Goal: Information Seeking & Learning: Check status

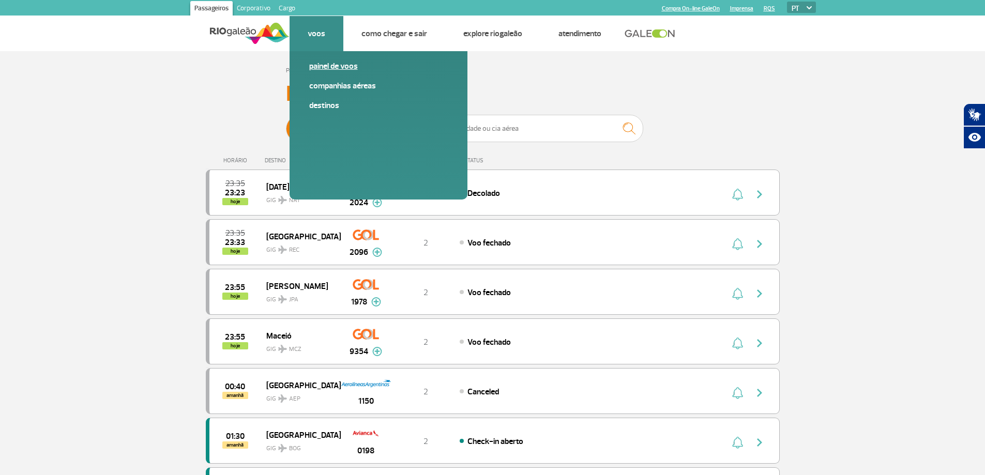
click at [340, 65] on link "Painel de voos" at bounding box center [378, 66] width 139 height 11
click at [329, 125] on span "Partidas" at bounding box center [335, 128] width 25 height 27
click at [286, 124] on input "Partidas Chegadas" at bounding box center [286, 124] width 0 height 0
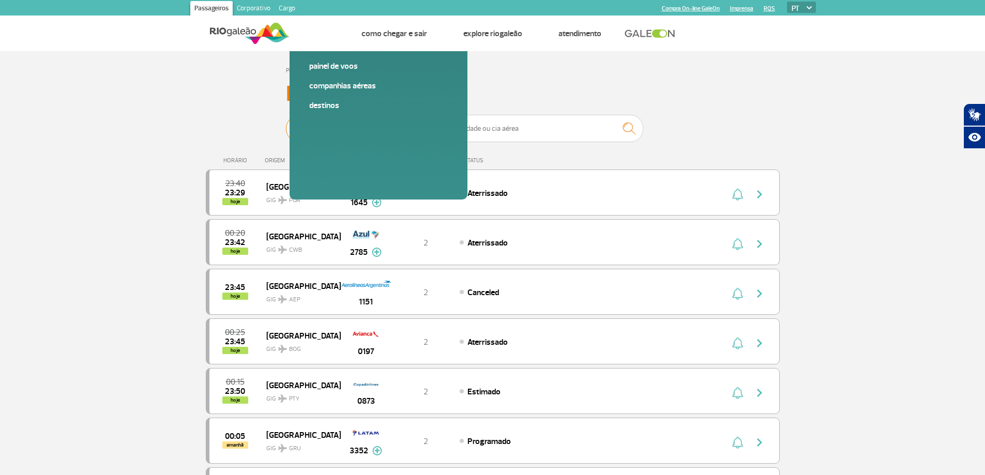
click at [303, 125] on img at bounding box center [307, 128] width 33 height 27
click at [286, 124] on input "Partidas Chegadas" at bounding box center [286, 124] width 0 height 0
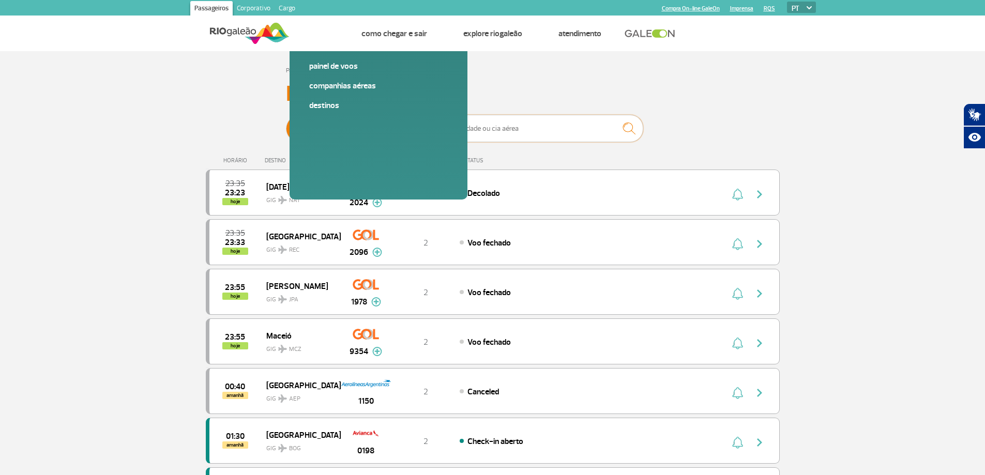
click at [500, 128] on input "text" at bounding box center [539, 128] width 207 height 27
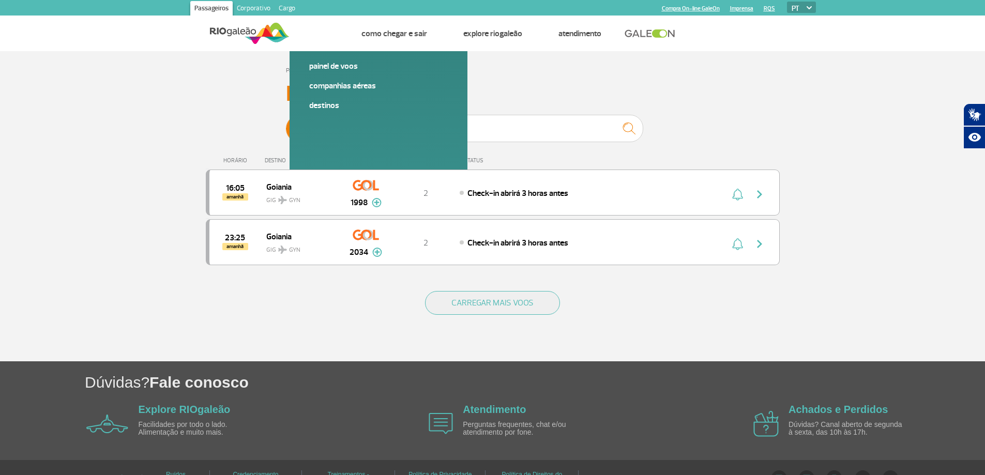
click at [381, 129] on img at bounding box center [370, 128] width 31 height 27
click at [286, 124] on input "Partidas Chegadas" at bounding box center [286, 124] width 0 height 0
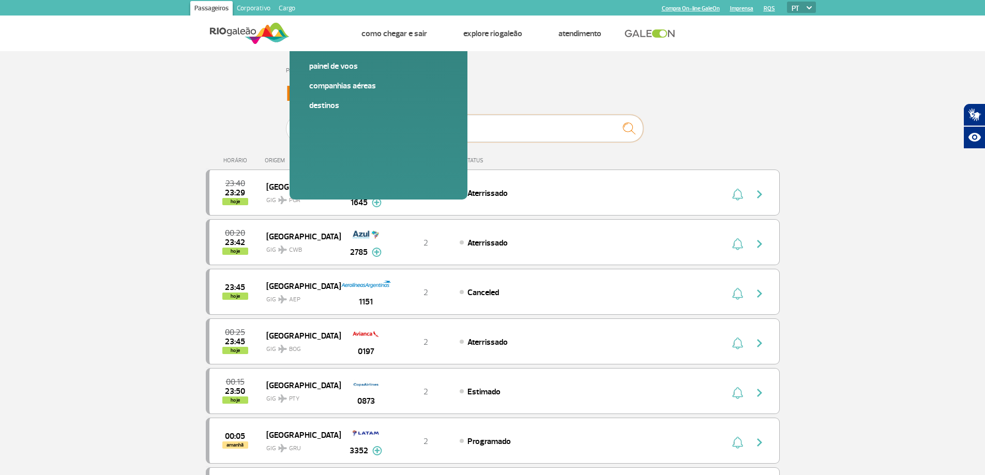
click at [475, 134] on input "goiania" at bounding box center [539, 128] width 207 height 27
type input "g"
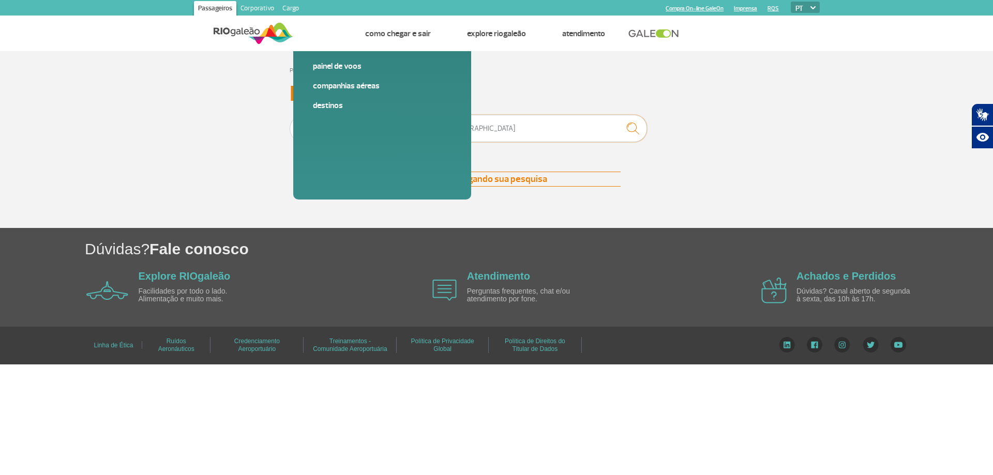
type input "rio de janeiro"
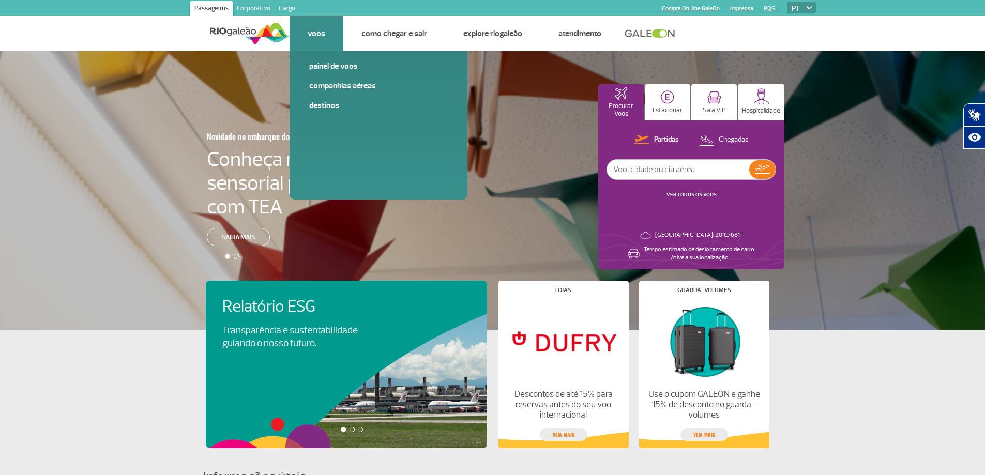
click at [324, 35] on link "Voos" at bounding box center [317, 33] width 18 height 10
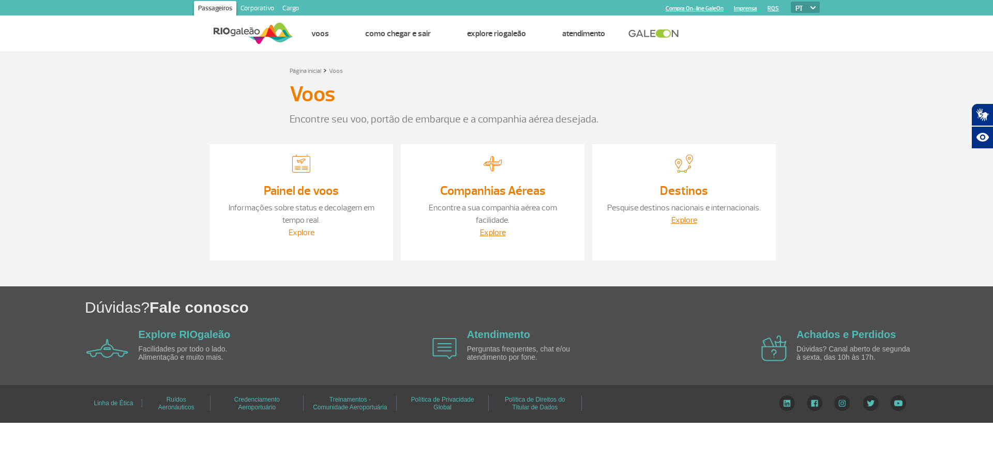
click at [303, 232] on link "Explore" at bounding box center [302, 233] width 26 height 10
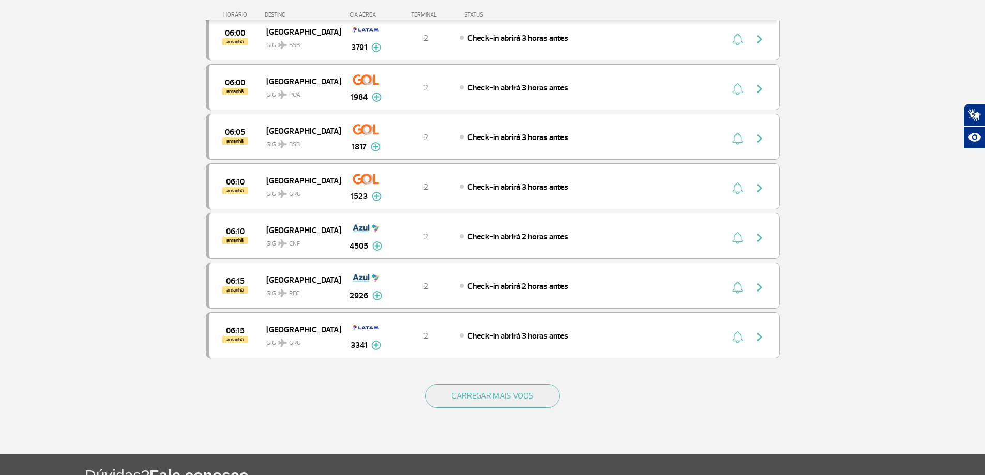
scroll to position [926, 0]
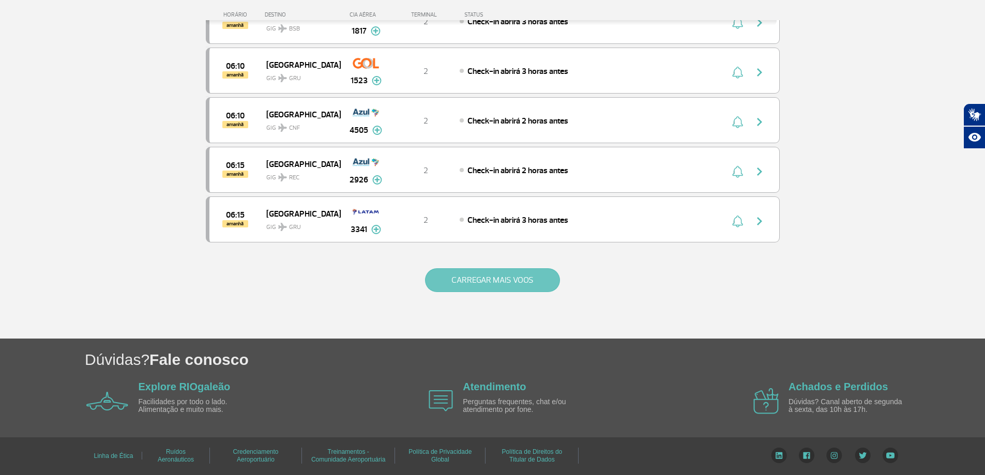
click at [486, 290] on button "CARREGAR MAIS VOOS" at bounding box center [492, 280] width 135 height 24
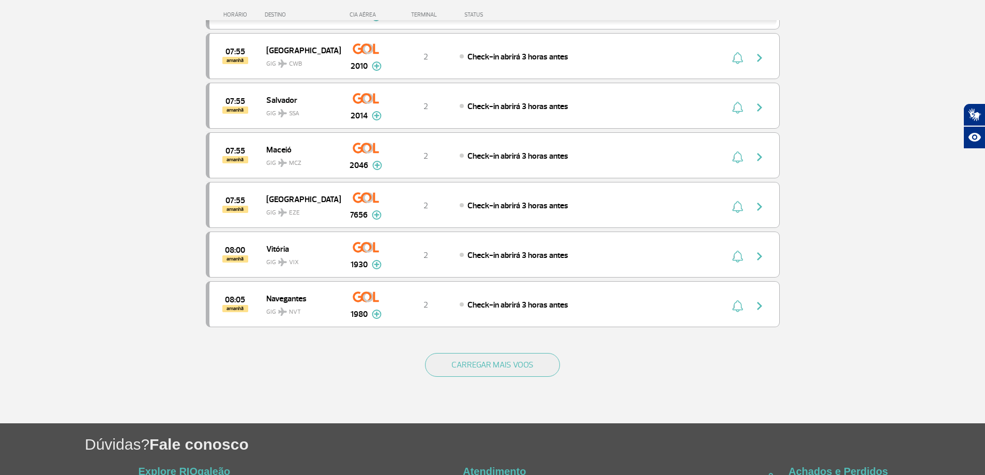
scroll to position [1908, 0]
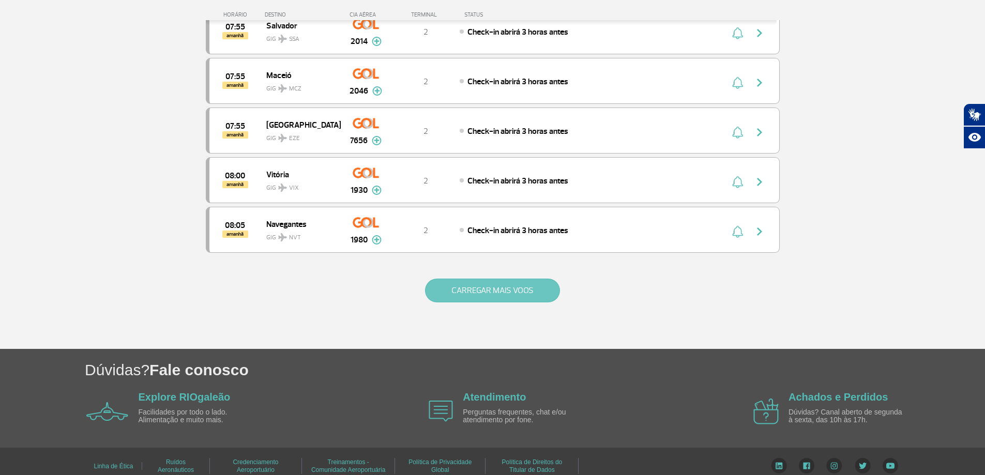
click at [470, 285] on button "CARREGAR MAIS VOOS" at bounding box center [492, 291] width 135 height 24
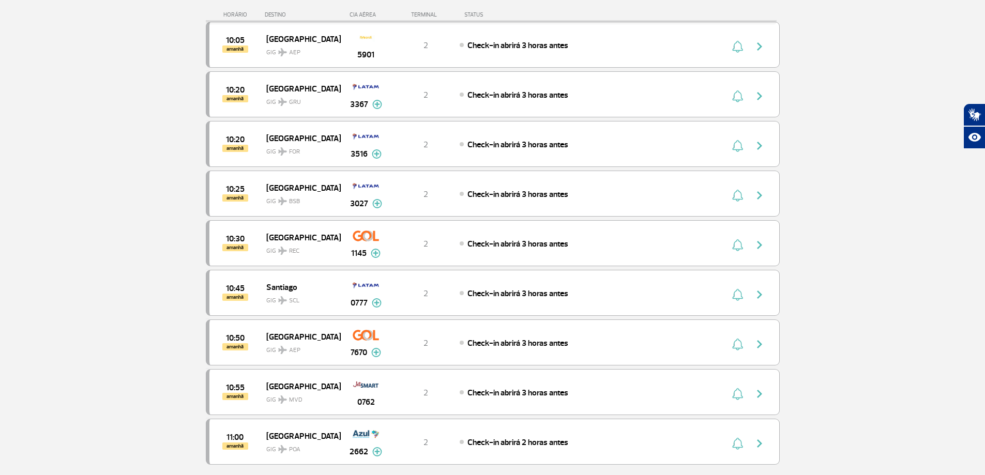
scroll to position [2911, 0]
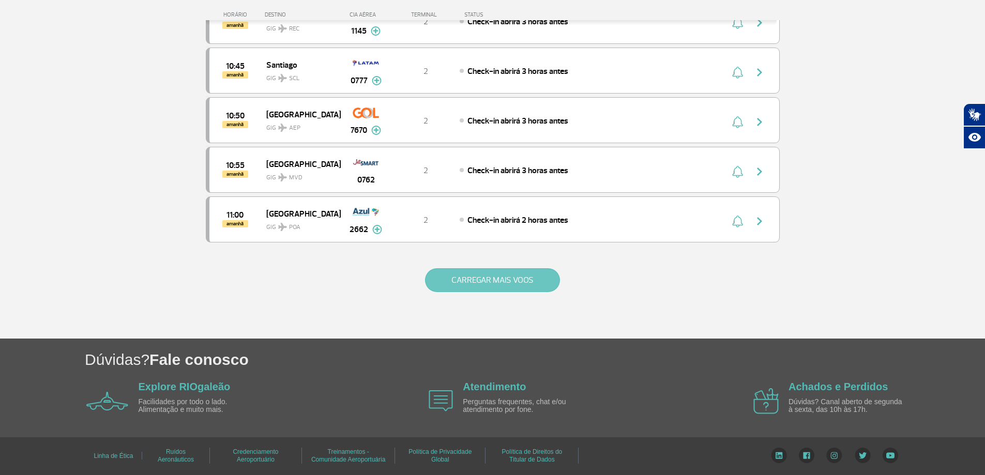
click at [448, 283] on button "CARREGAR MAIS VOOS" at bounding box center [492, 280] width 135 height 24
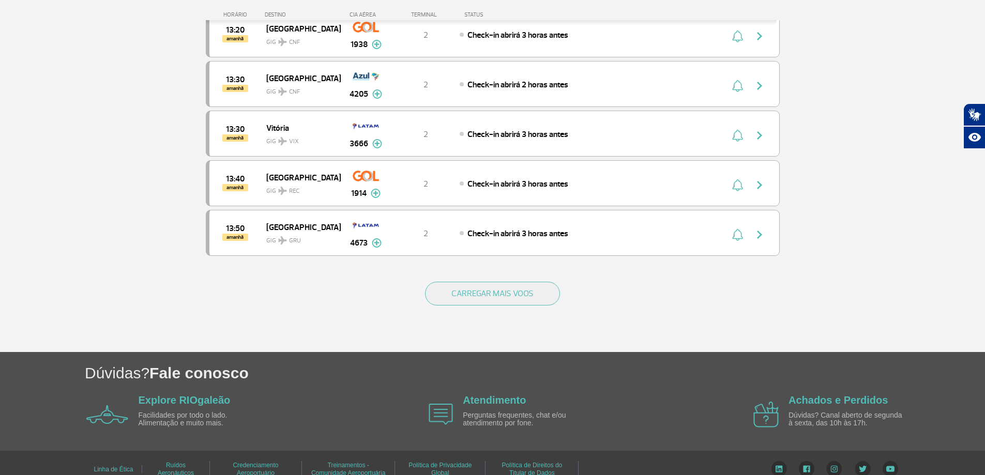
scroll to position [3894, 0]
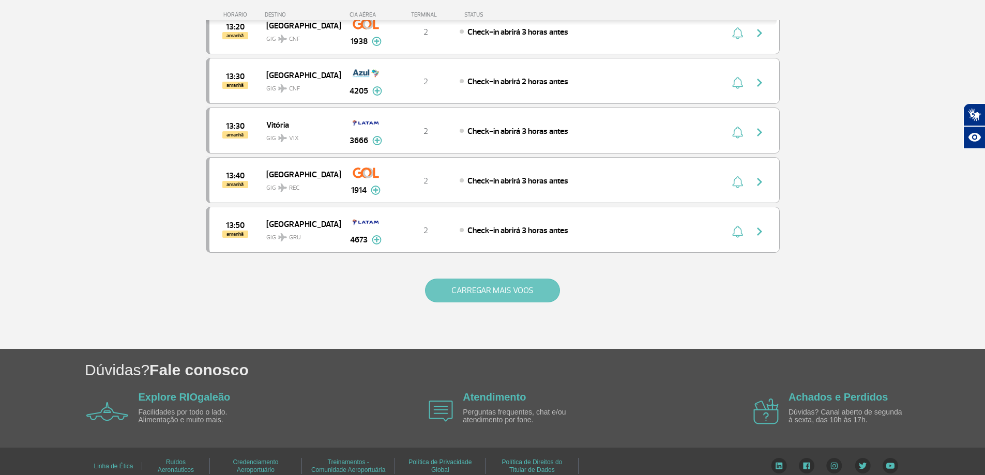
click at [472, 288] on button "CARREGAR MAIS VOOS" at bounding box center [492, 291] width 135 height 24
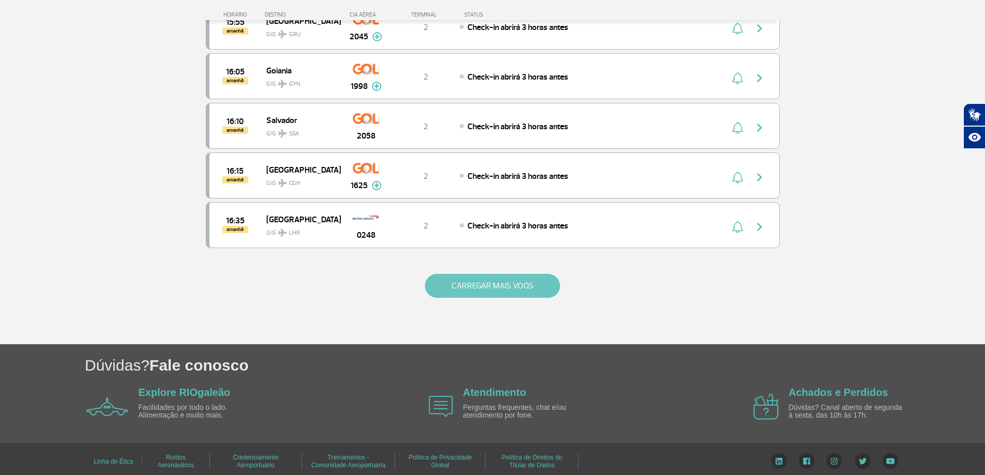
scroll to position [4890, 0]
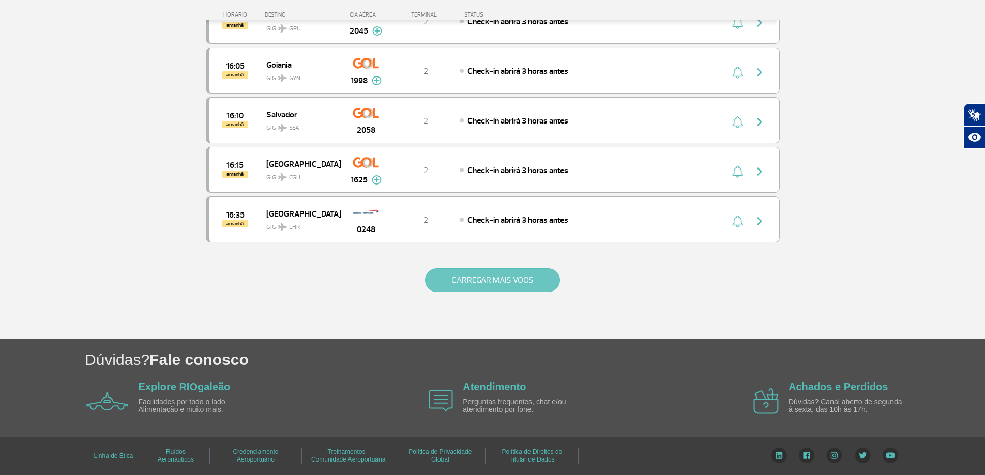
click at [486, 287] on button "CARREGAR MAIS VOOS" at bounding box center [492, 280] width 135 height 24
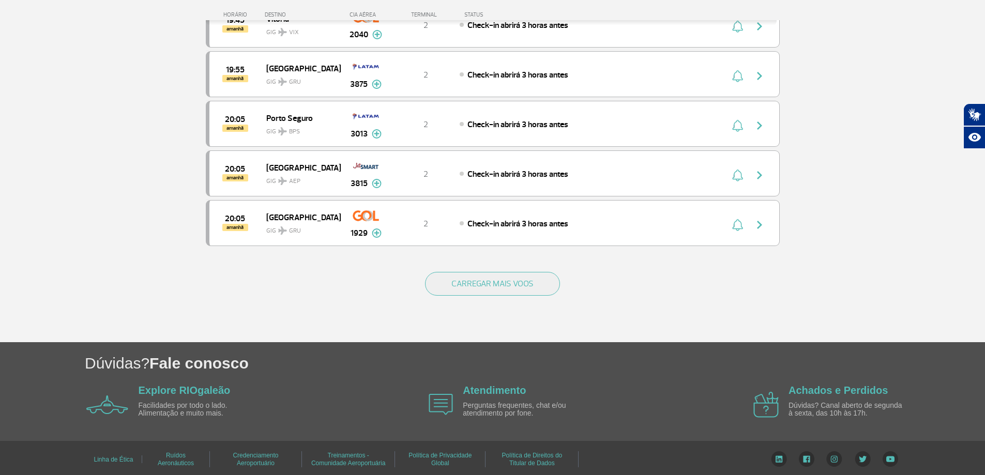
scroll to position [5883, 0]
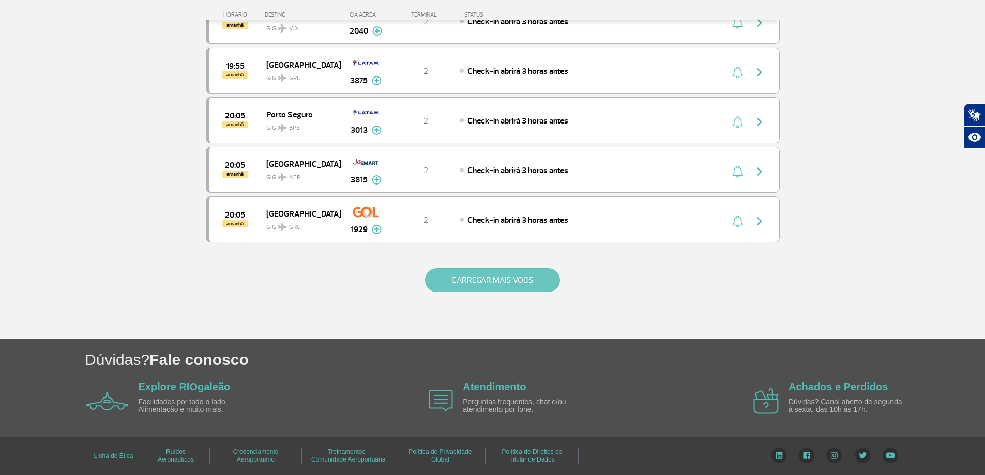
click at [484, 285] on button "CARREGAR MAIS VOOS" at bounding box center [492, 280] width 135 height 24
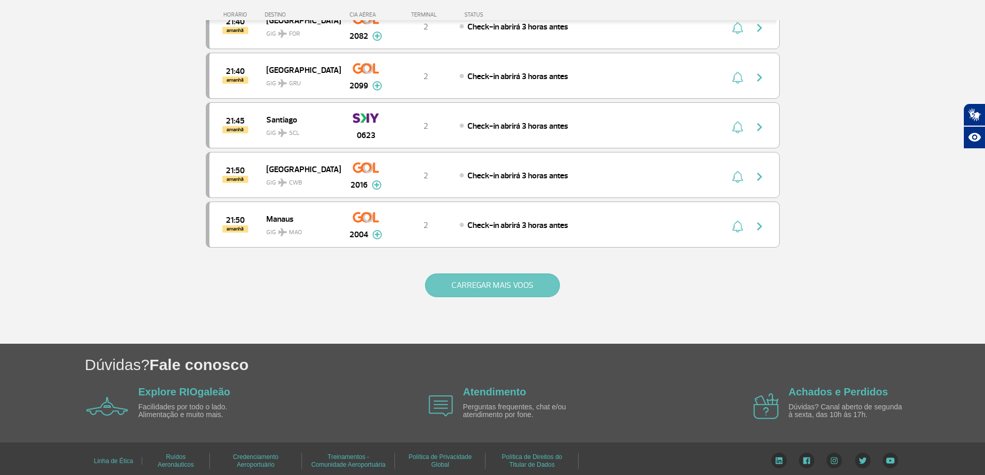
scroll to position [6876, 0]
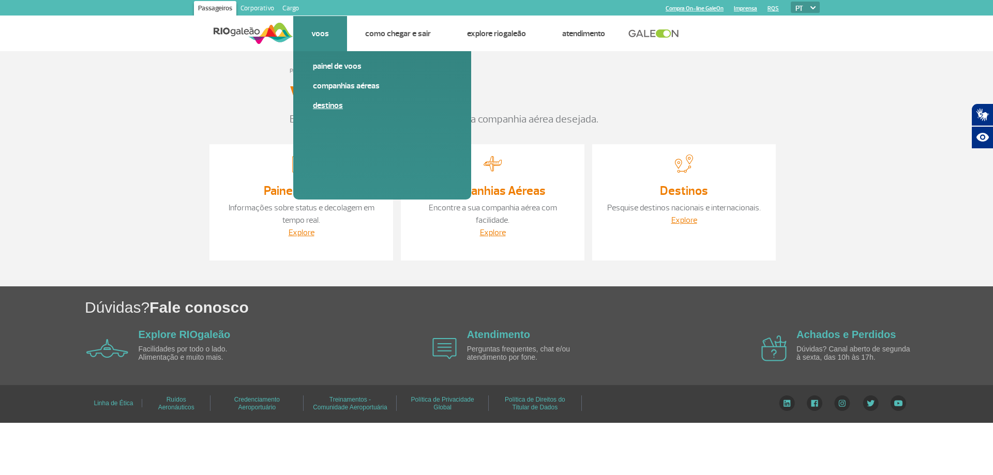
click at [329, 108] on link "Destinos" at bounding box center [382, 105] width 139 height 11
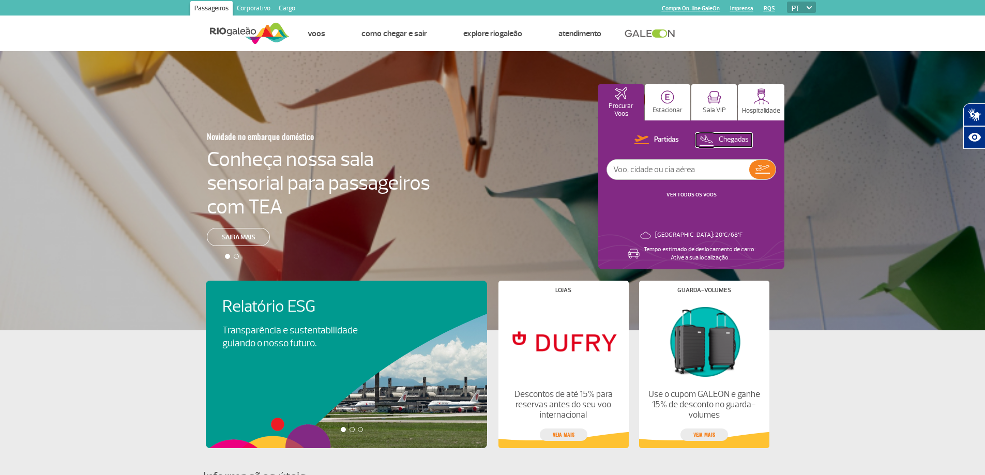
click at [730, 139] on p "Chegadas" at bounding box center [734, 140] width 30 height 10
click at [689, 174] on input "text" at bounding box center [678, 170] width 142 height 20
click at [812, 108] on div at bounding box center [496, 199] width 993 height 297
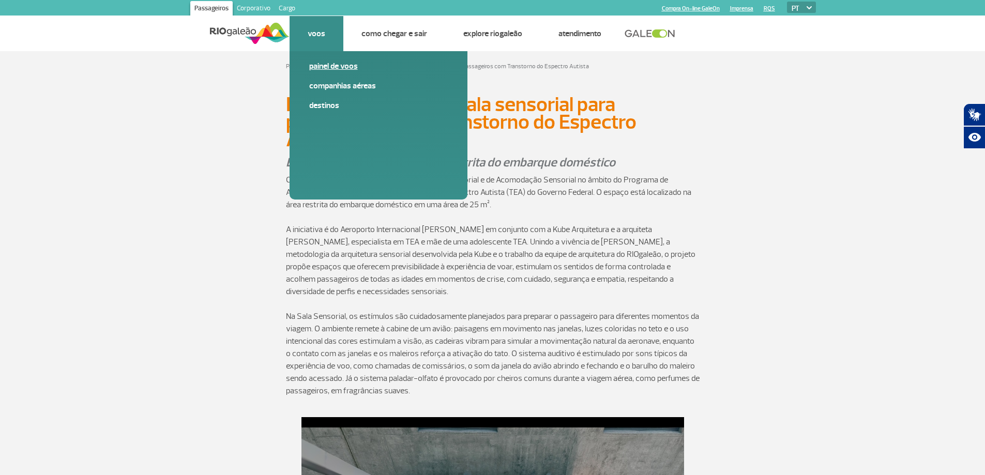
click at [315, 65] on link "Painel de voos" at bounding box center [378, 66] width 139 height 11
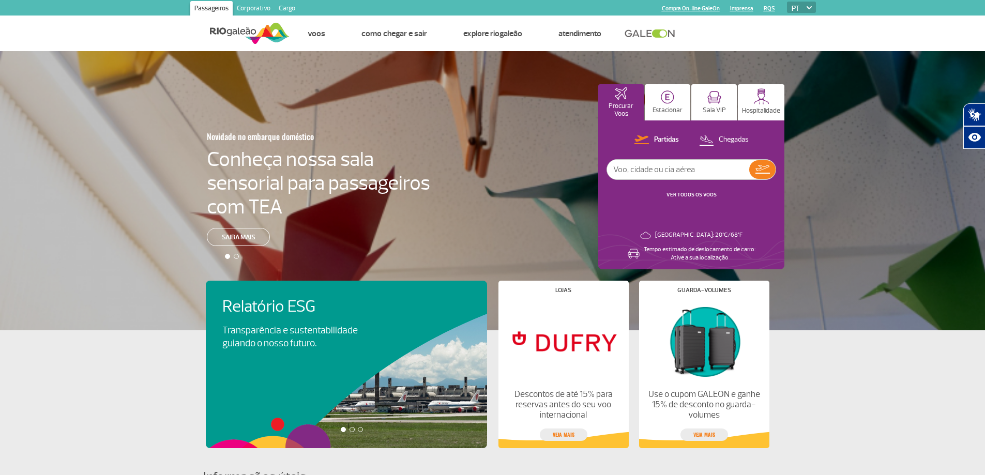
click at [694, 173] on input "text" at bounding box center [678, 170] width 142 height 20
click at [692, 192] on link "VER TODOS OS VOOS" at bounding box center [692, 194] width 50 height 7
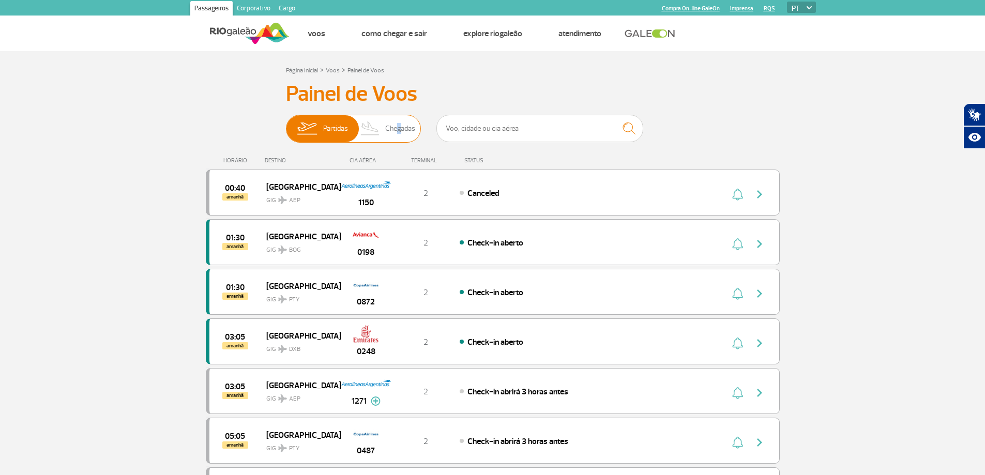
click at [396, 130] on span "Chegadas" at bounding box center [400, 128] width 30 height 27
click at [414, 131] on span "Chegadas" at bounding box center [400, 128] width 30 height 27
click at [286, 124] on input "Partidas Chegadas" at bounding box center [286, 124] width 0 height 0
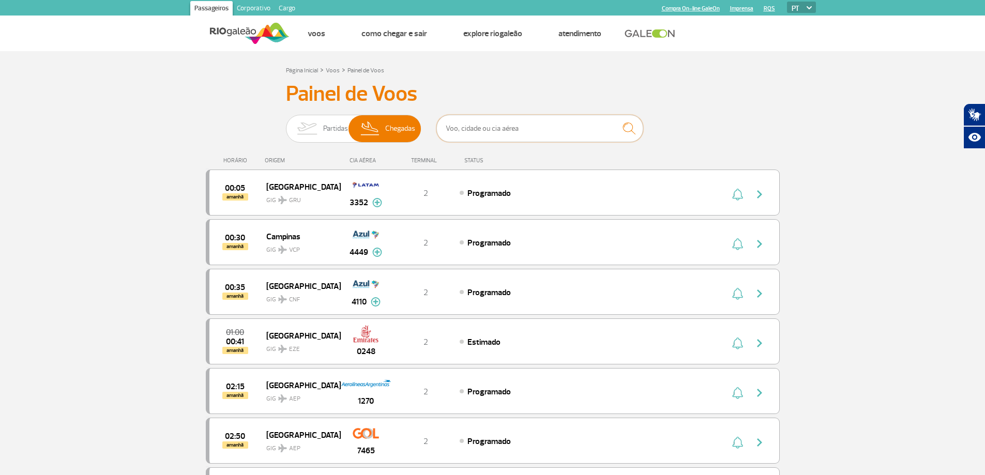
click at [471, 125] on input "text" at bounding box center [539, 128] width 207 height 27
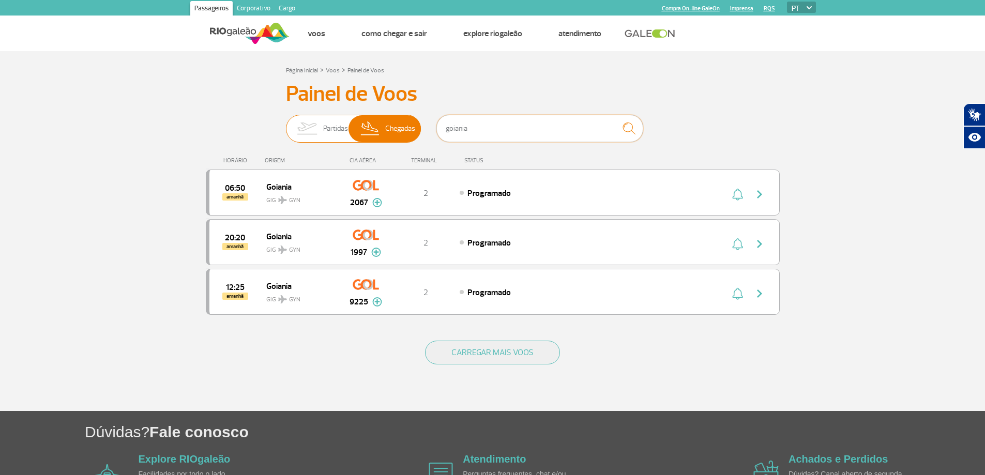
type input "goiania"
click at [334, 128] on span "Partidas" at bounding box center [335, 128] width 25 height 27
click at [286, 124] on input "Partidas Chegadas" at bounding box center [286, 124] width 0 height 0
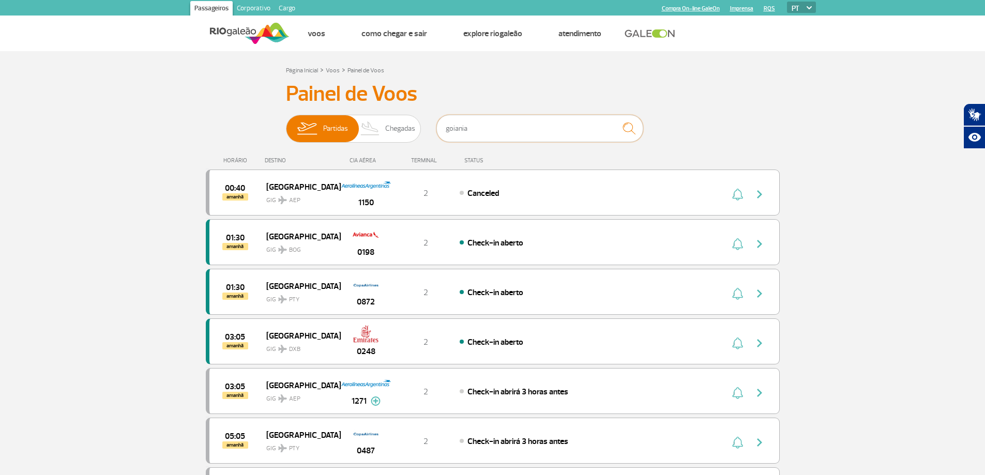
click at [581, 134] on input "goiania" at bounding box center [539, 128] width 207 height 27
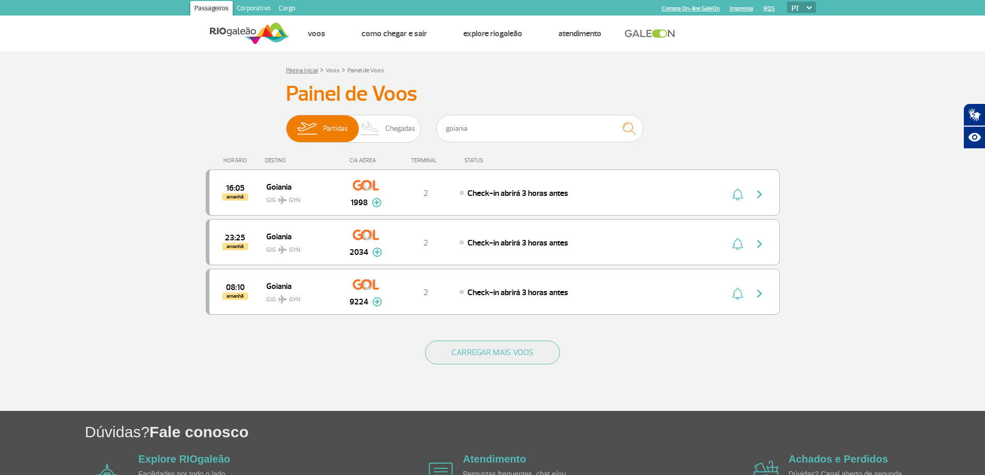
click at [295, 73] on link "Página Inicial" at bounding box center [302, 71] width 32 height 8
